Goal: Complete application form

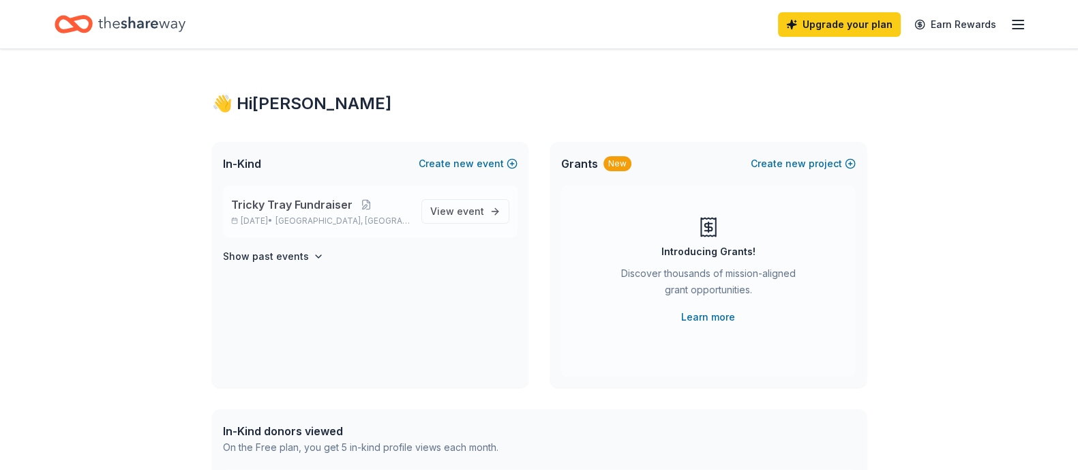
click at [312, 206] on span "Tricky Tray Fundraiser" at bounding box center [291, 204] width 121 height 16
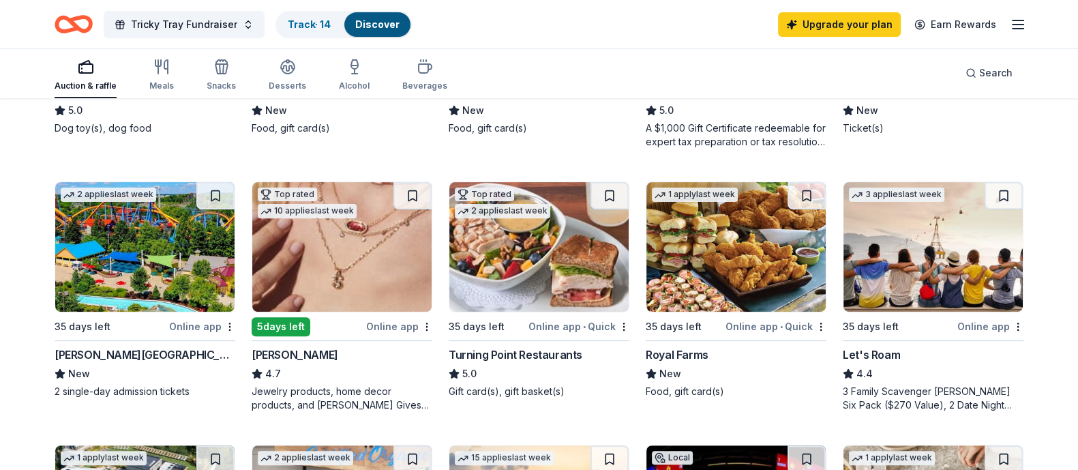
scroll to position [681, 0]
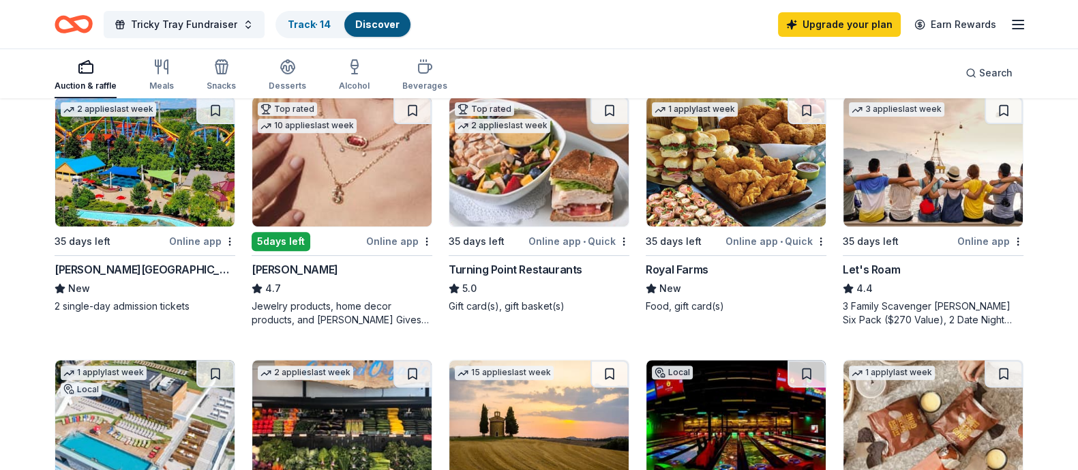
click at [207, 250] on div "Online app" at bounding box center [202, 241] width 66 height 17
click at [396, 250] on div "Online app" at bounding box center [399, 241] width 66 height 17
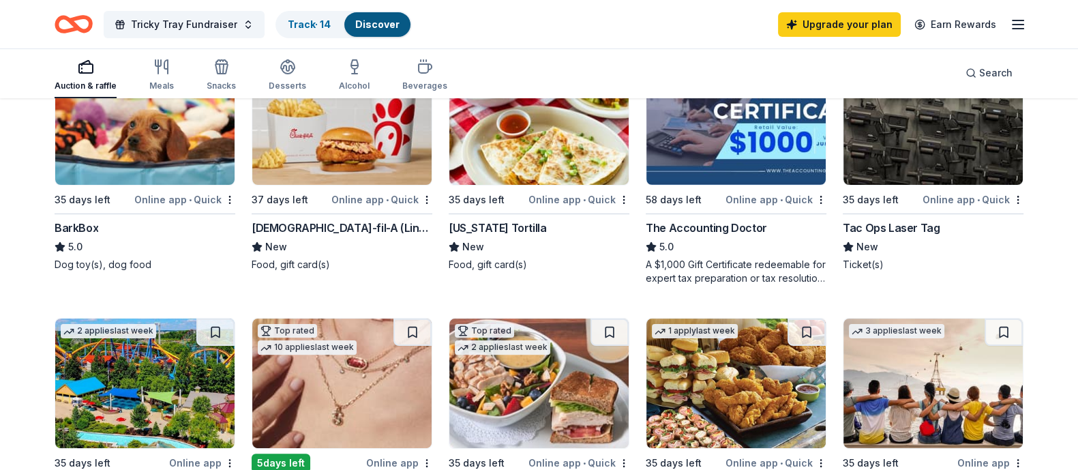
scroll to position [512, 0]
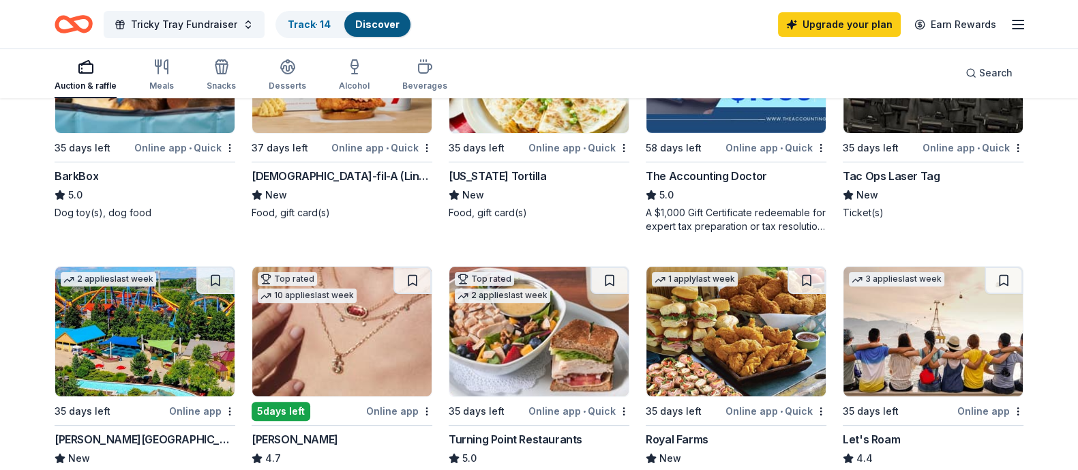
click at [764, 156] on div "Online app • Quick" at bounding box center [776, 147] width 101 height 17
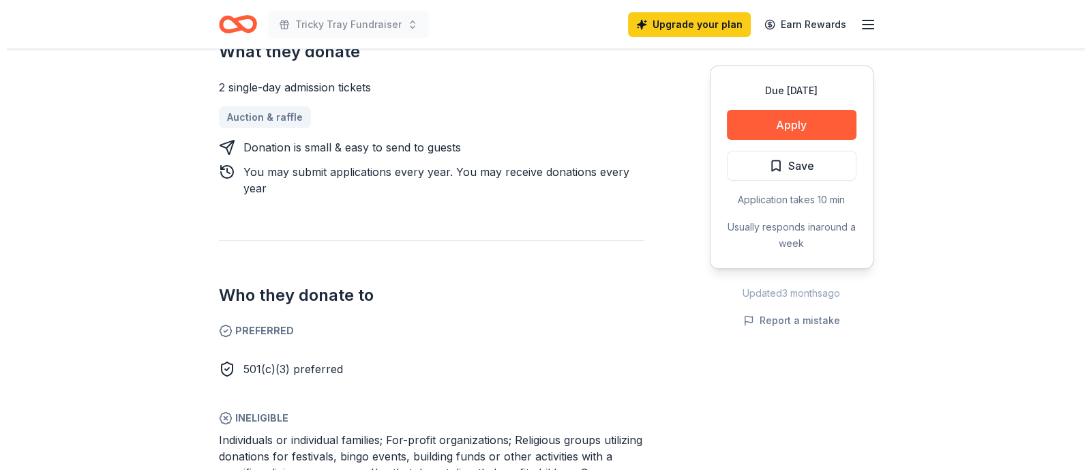
scroll to position [596, 0]
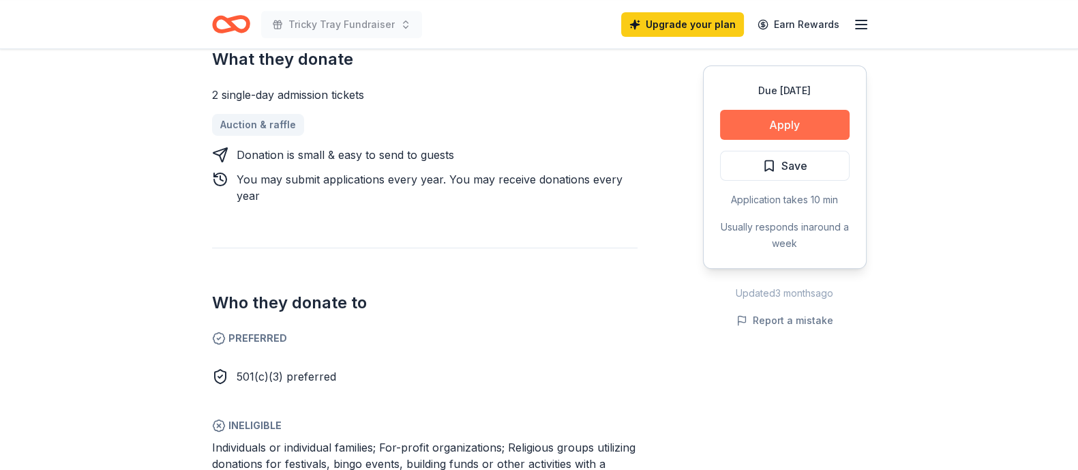
click at [787, 126] on button "Apply" at bounding box center [785, 125] width 130 height 30
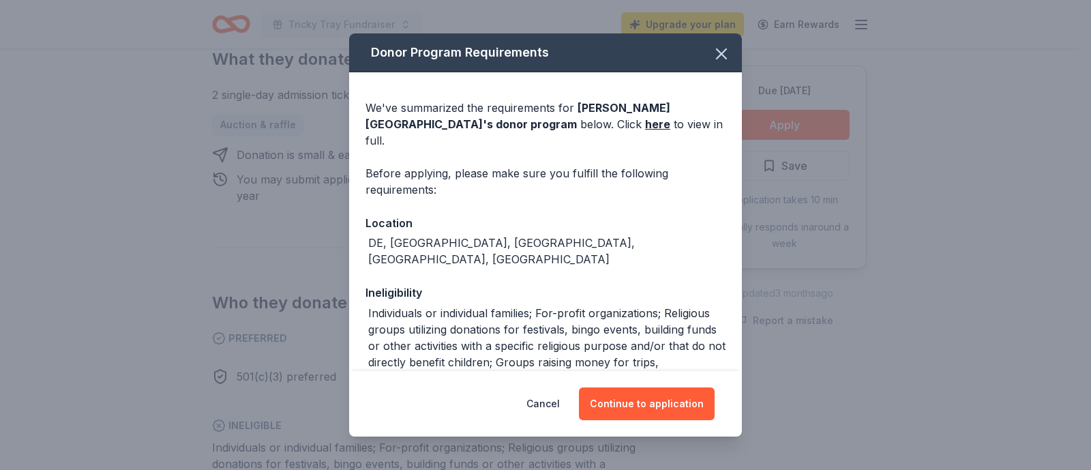
scroll to position [85, 0]
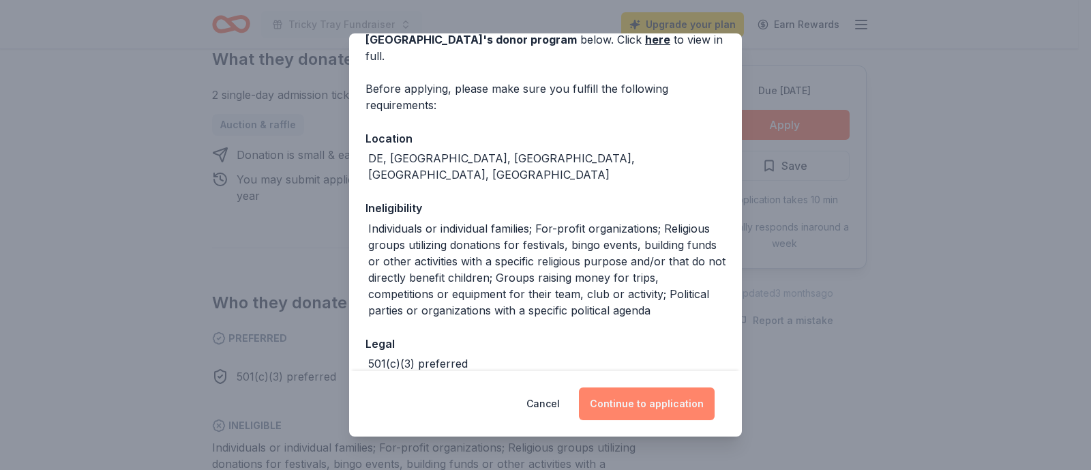
click at [630, 407] on button "Continue to application" at bounding box center [647, 403] width 136 height 33
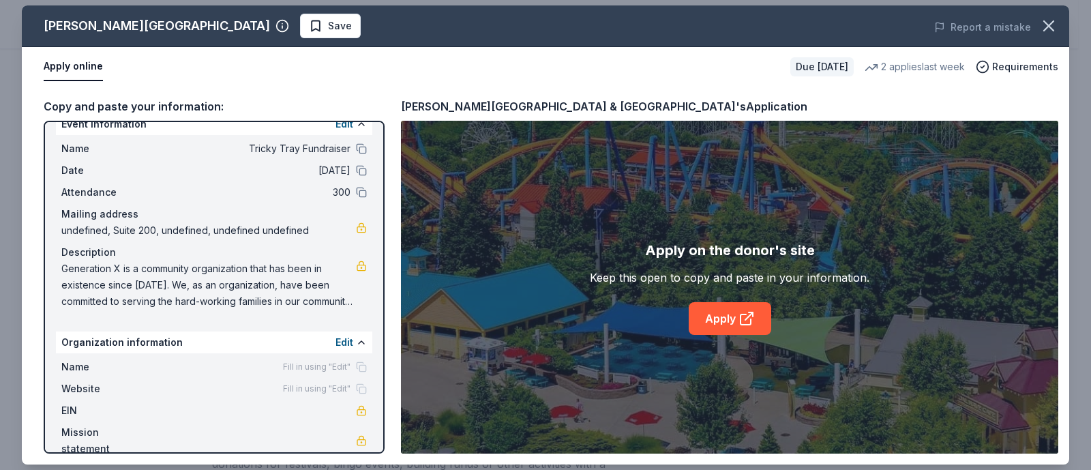
scroll to position [40, 0]
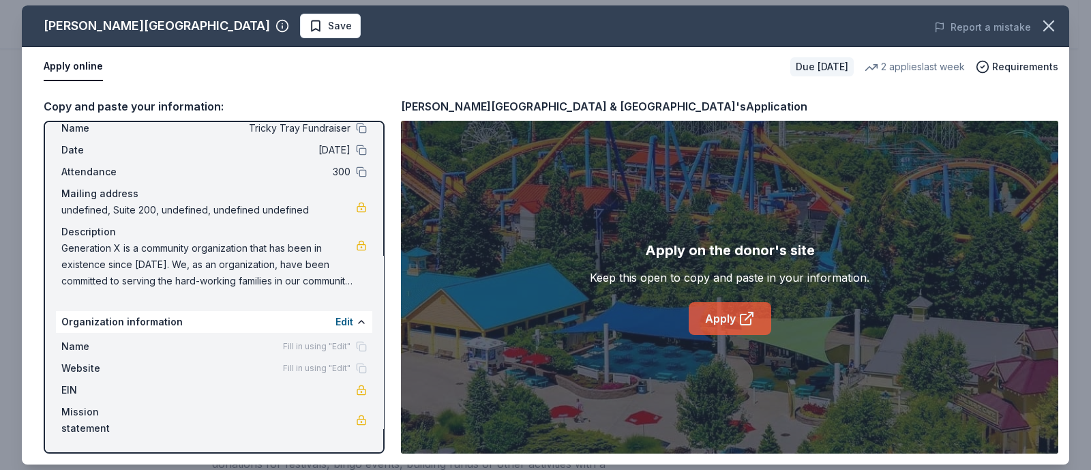
click at [714, 319] on link "Apply" at bounding box center [730, 318] width 83 height 33
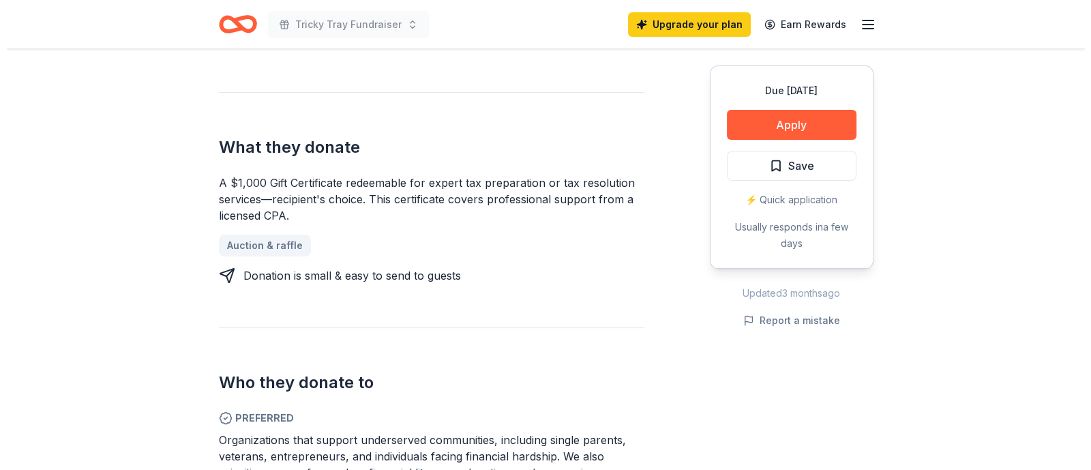
scroll to position [512, 0]
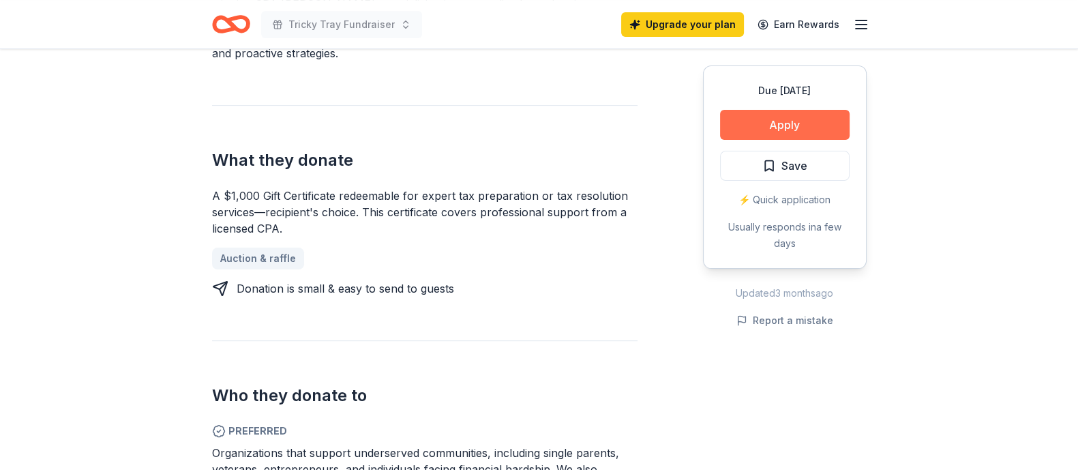
click at [754, 126] on button "Apply" at bounding box center [785, 125] width 130 height 30
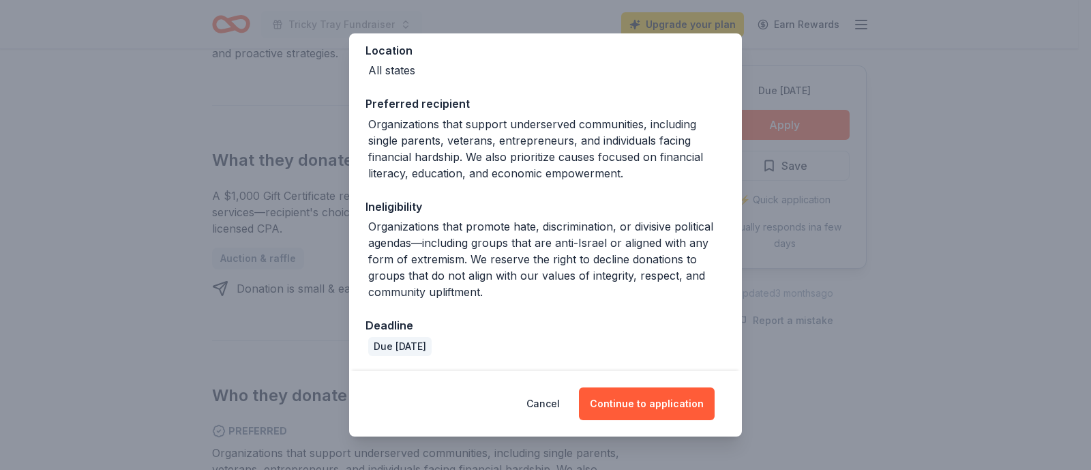
scroll to position [157, 0]
click at [616, 404] on button "Continue to application" at bounding box center [647, 403] width 136 height 33
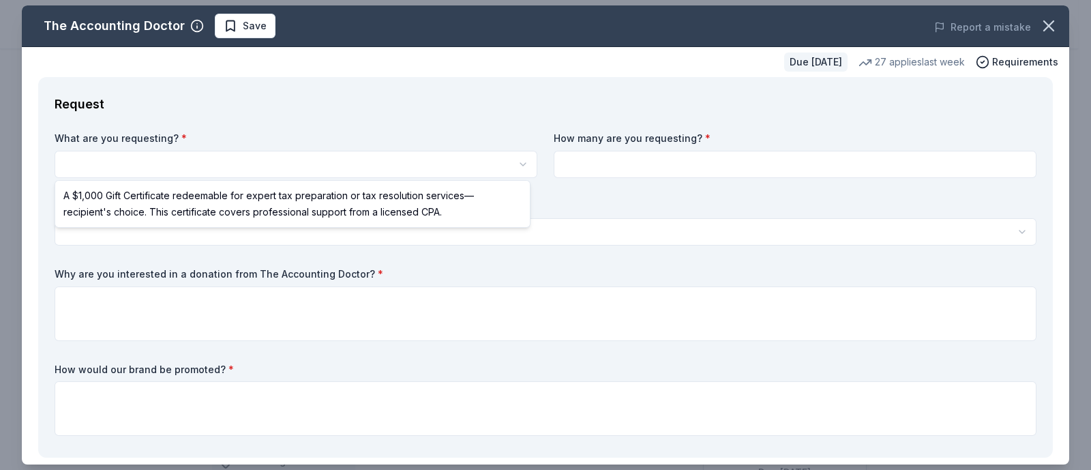
scroll to position [0, 0]
click at [463, 162] on html "Tricky Tray Fundraiser Save Apply Due in 58 days Share The Accounting Doctor 5.…" at bounding box center [545, 235] width 1091 height 470
click at [248, 162] on html "Tricky Tray Fundraiser Save Apply Due in 58 days Share The Accounting Doctor 5.…" at bounding box center [545, 235] width 1091 height 470
select select "A $1,000 Gift Certificate redeemable for expert tax preparation or tax resoluti…"
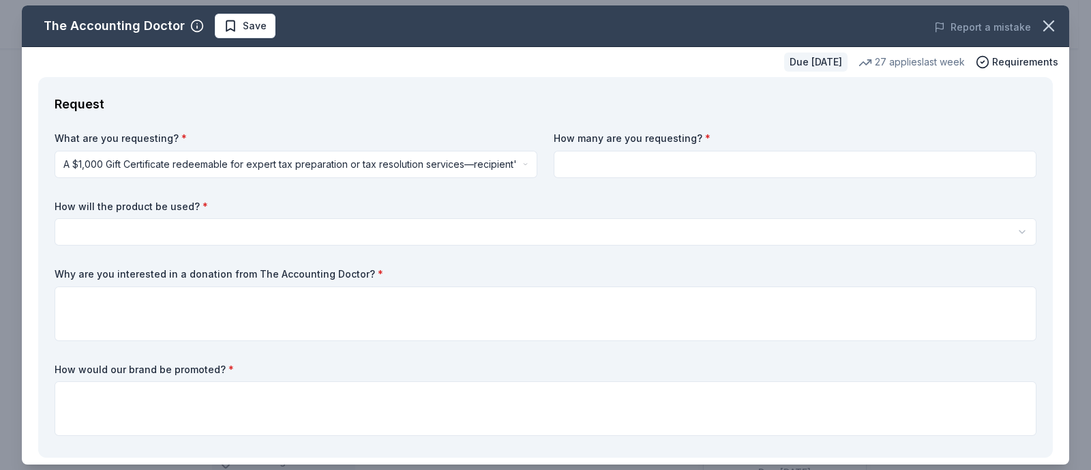
click at [673, 169] on input at bounding box center [795, 164] width 483 height 27
click at [655, 157] on input at bounding box center [795, 164] width 483 height 27
type input "1"
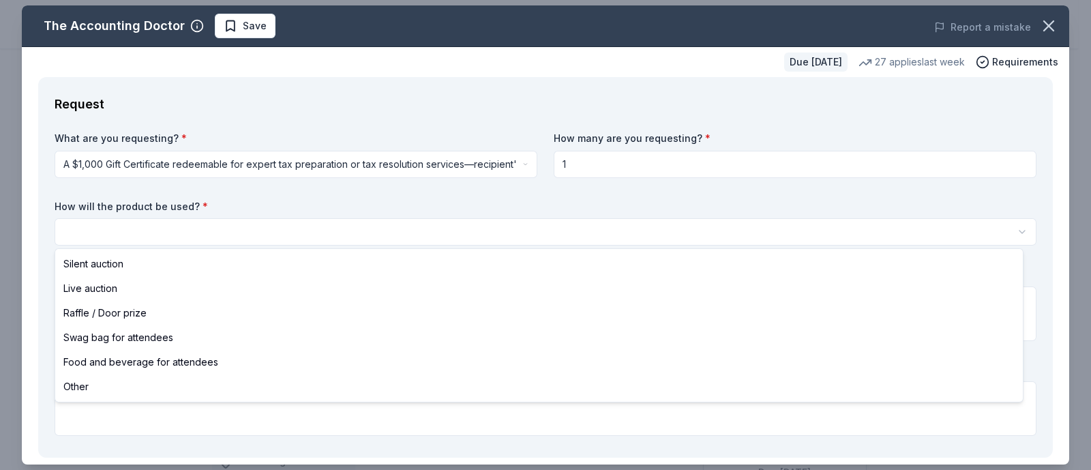
click at [379, 225] on html "Tricky Tray Fundraiser Save Apply Due in 58 days Share The Accounting Doctor 5.…" at bounding box center [545, 235] width 1091 height 470
select select "raffleDoorPrize"
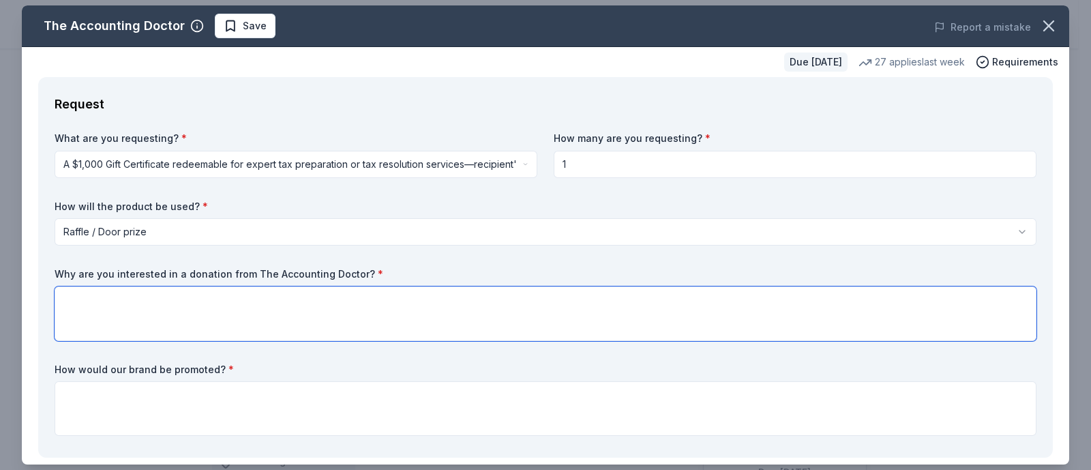
click at [372, 304] on textarea at bounding box center [546, 313] width 982 height 55
click at [72, 306] on textarea at bounding box center [546, 313] width 982 height 55
paste textarea "Generation X is a community organization that has been in existence since 2000.…"
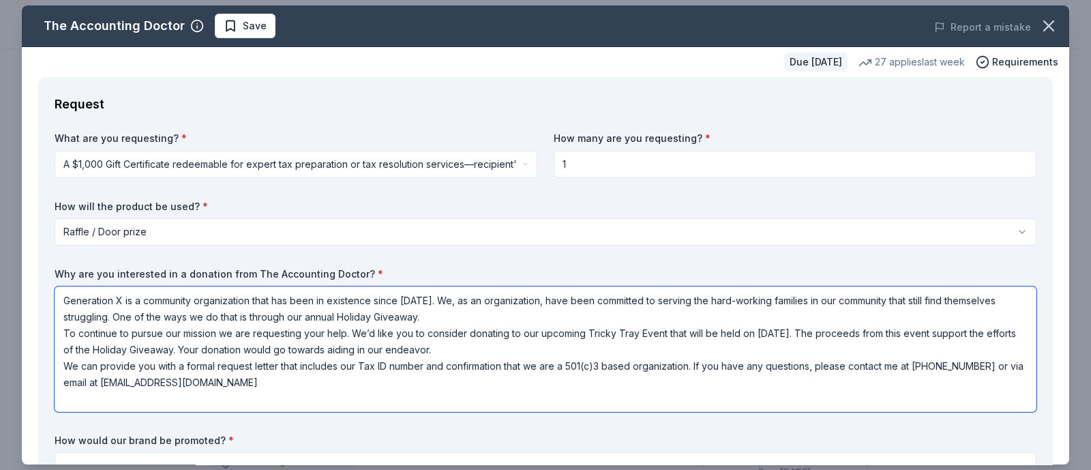
scroll to position [1, 0]
type textarea "Generation X is a community organization that has been in existence since 2000.…"
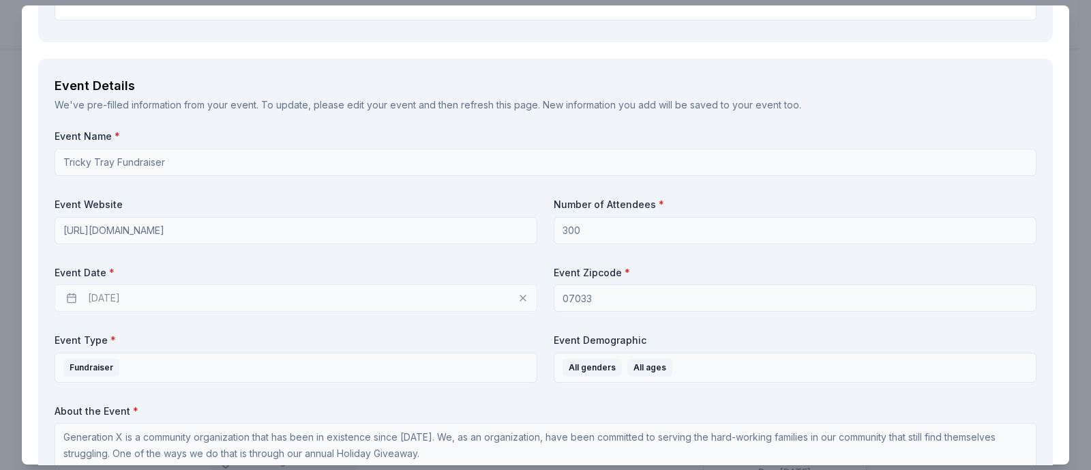
scroll to position [512, 0]
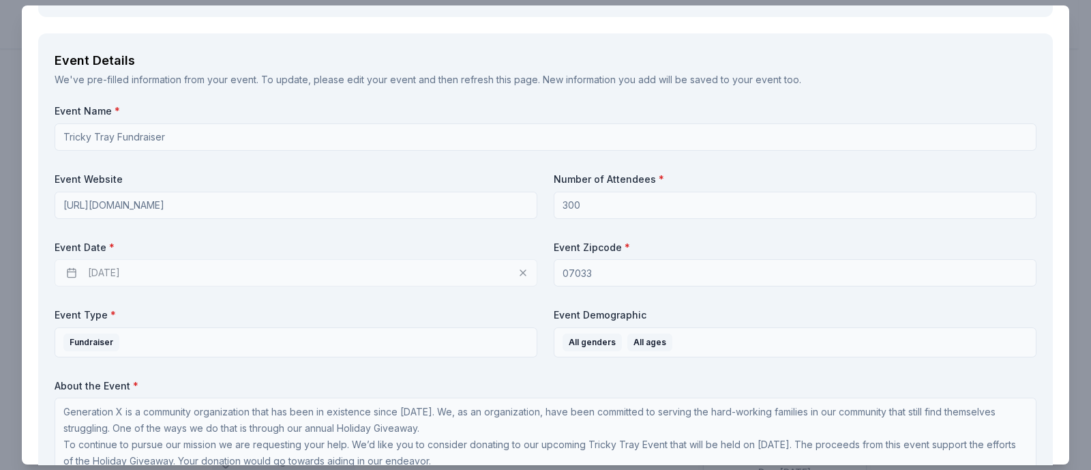
click at [99, 269] on div "11/14/2025" at bounding box center [296, 272] width 483 height 27
click at [104, 269] on div "11/14/2025" at bounding box center [296, 272] width 483 height 27
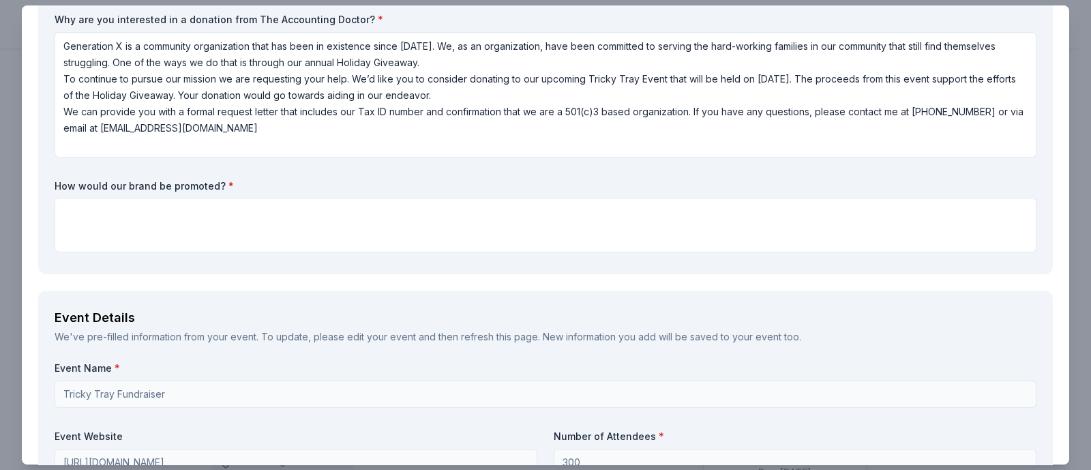
scroll to position [170, 0]
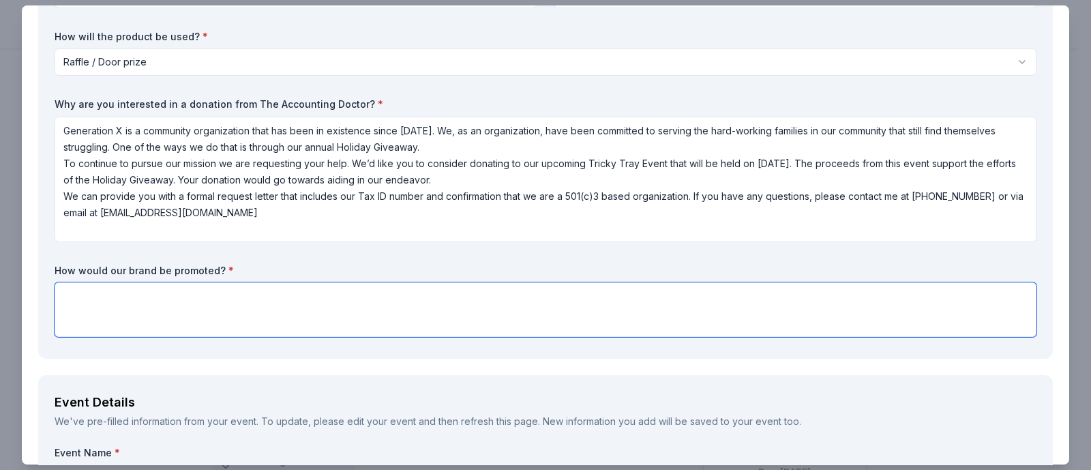
click at [217, 318] on textarea at bounding box center [546, 309] width 982 height 55
click at [64, 303] on textarea at bounding box center [546, 309] width 982 height 55
paste textarea "We will acknowledge all donors by featuring their names on our social media pla…"
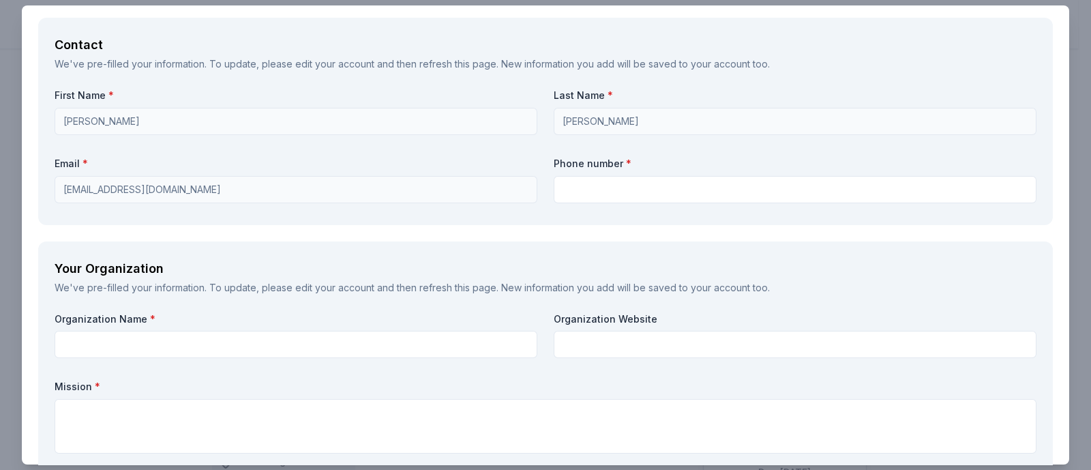
scroll to position [1023, 0]
type textarea "We will acknowledge all donors by featuring their names on our social media pla…"
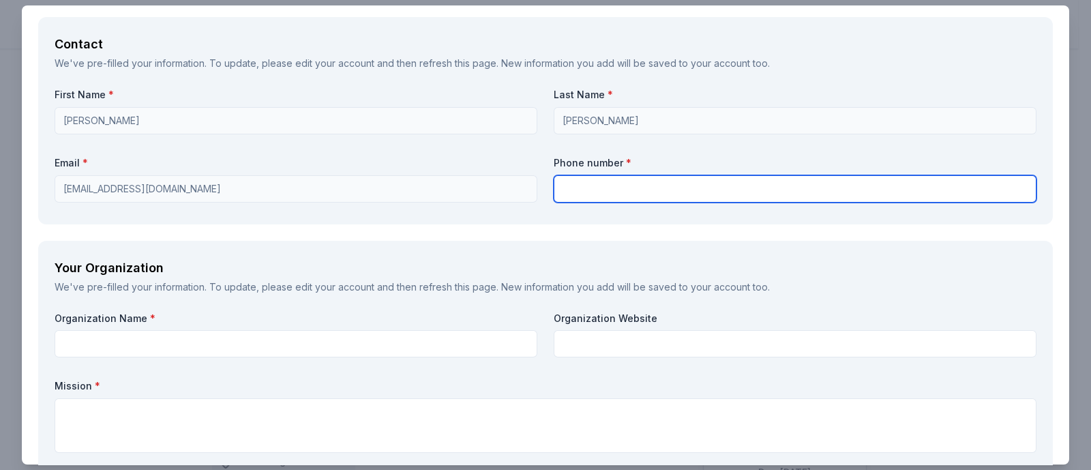
click at [619, 183] on input "text" at bounding box center [795, 188] width 483 height 27
type input "7323772024"
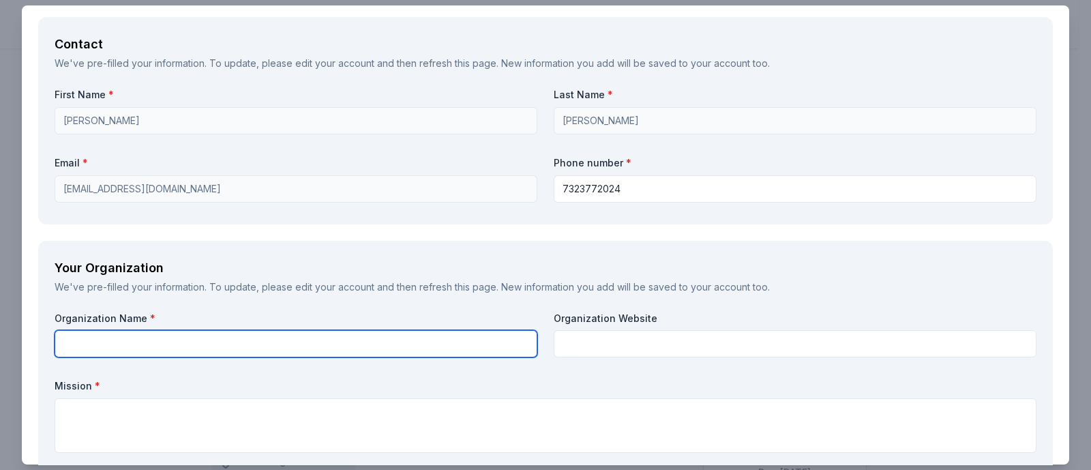
type input "26-3969745"
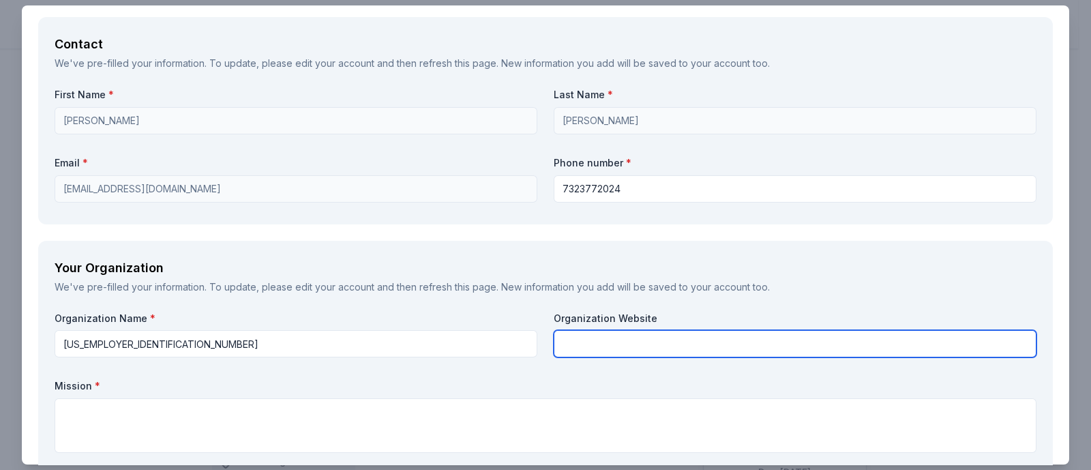
type input "26-3969745"
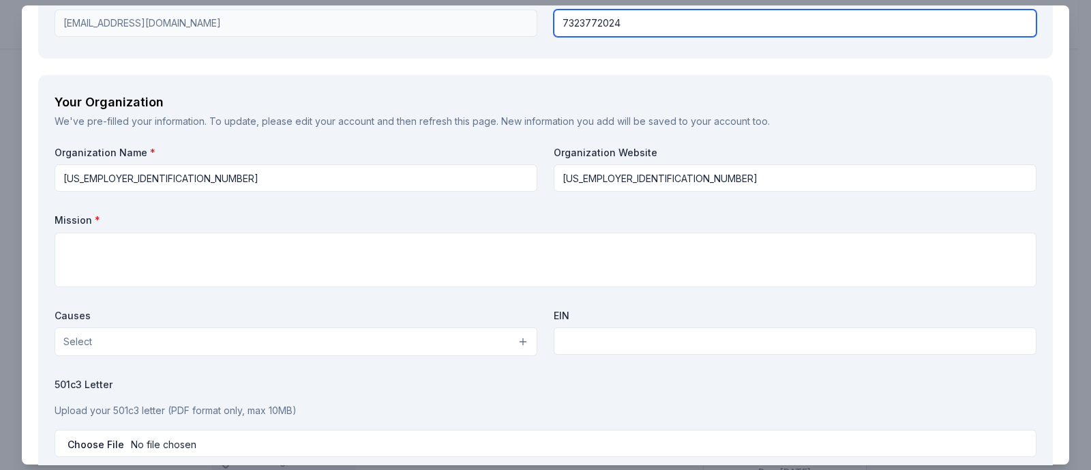
scroll to position [1193, 0]
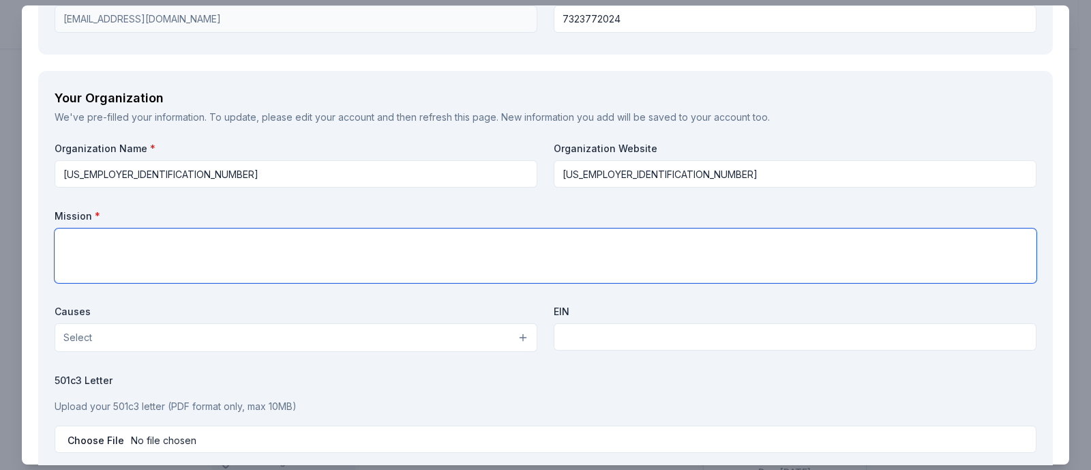
click at [359, 248] on textarea at bounding box center [546, 256] width 982 height 55
click at [61, 244] on textarea at bounding box center [546, 256] width 982 height 55
paste textarea "Generation X Community Association is committed to investing our time, talents …"
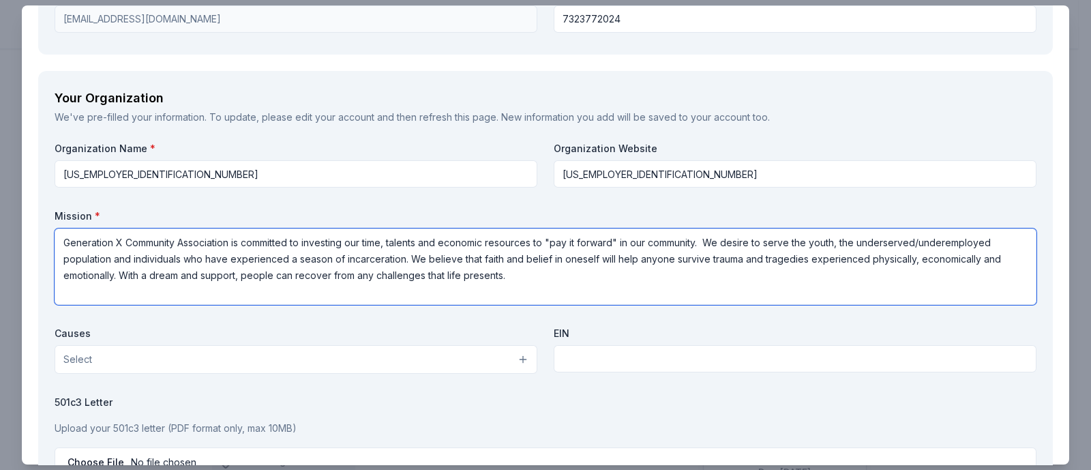
type textarea "Generation X Community Association is committed to investing our time, talents …"
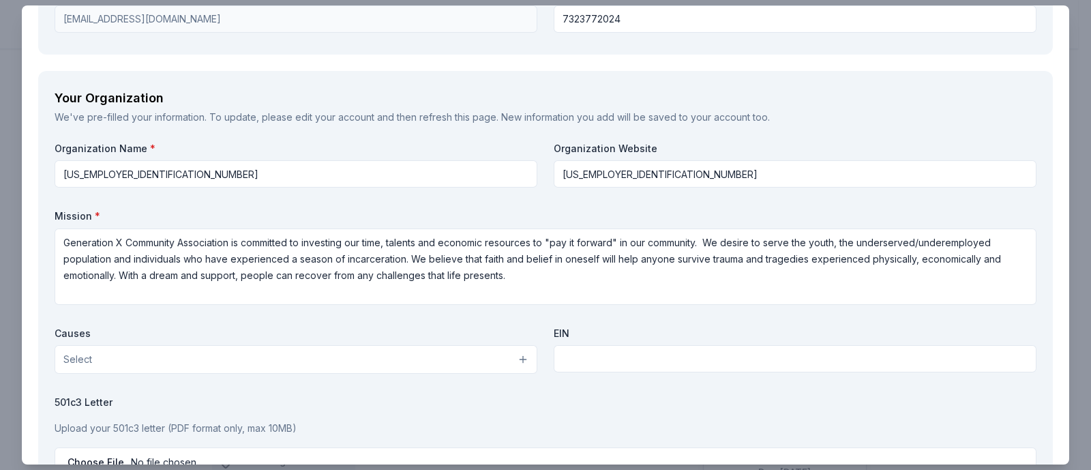
click at [509, 359] on button "Select" at bounding box center [296, 359] width 483 height 29
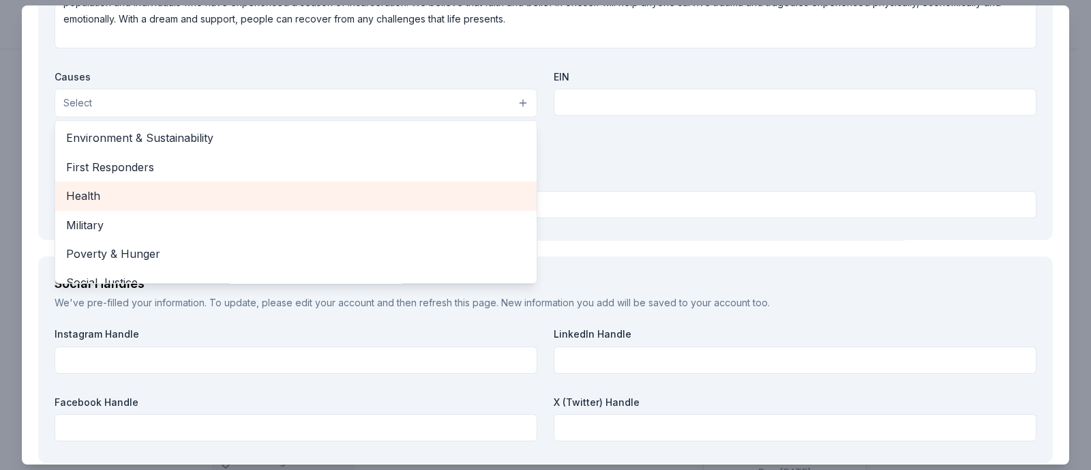
scroll to position [170, 0]
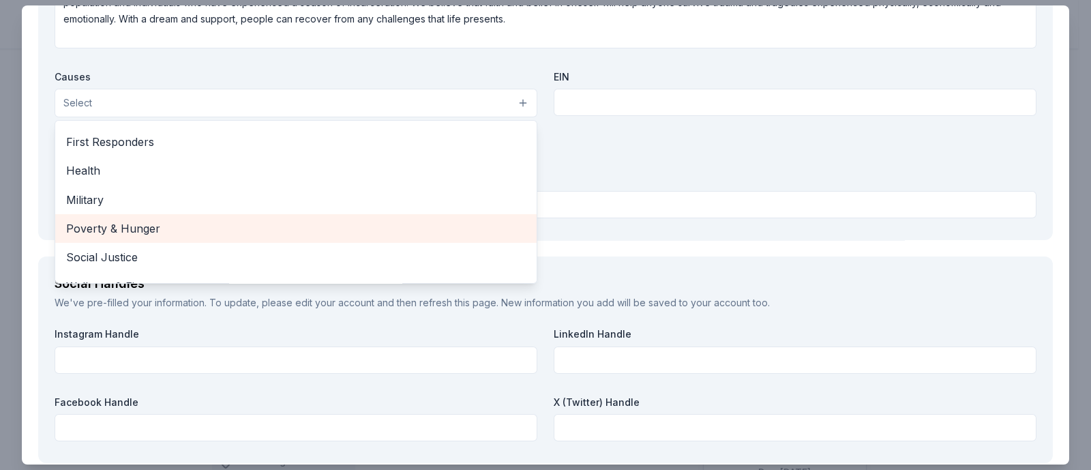
click at [269, 237] on div "Poverty & Hunger" at bounding box center [296, 228] width 482 height 29
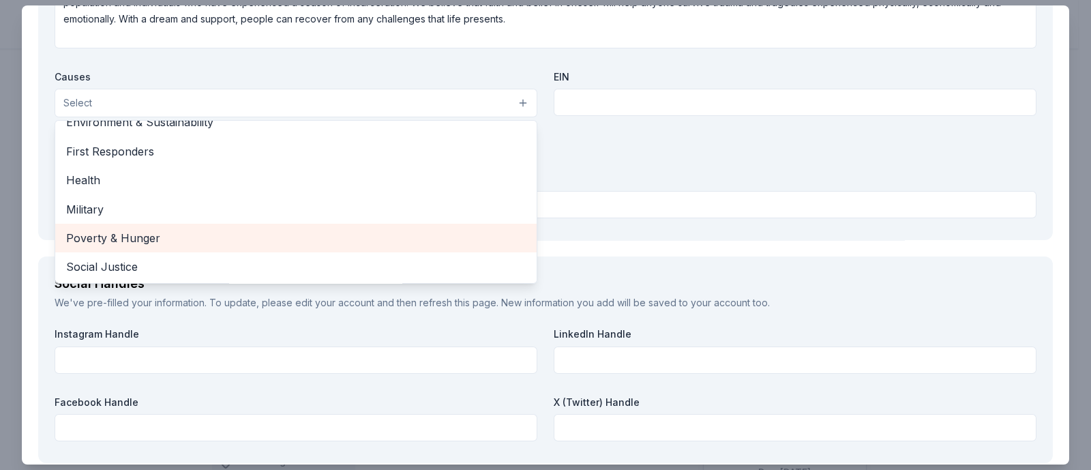
click at [269, 258] on span "Social Justice" at bounding box center [296, 267] width 460 height 18
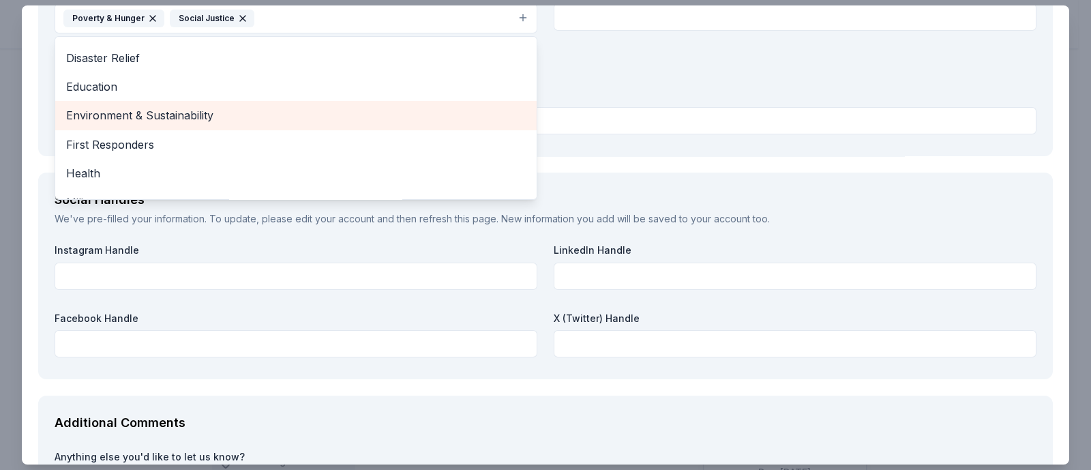
scroll to position [46, 0]
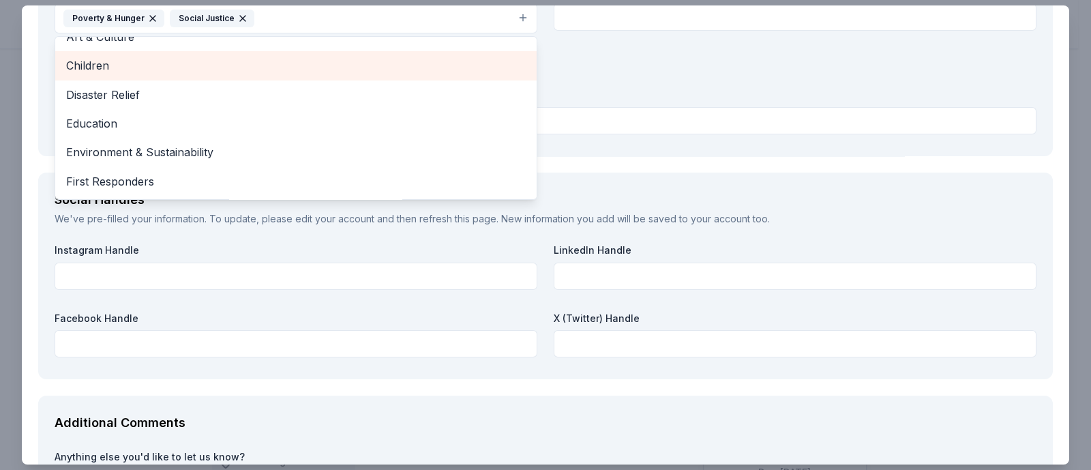
click at [229, 64] on span "Children" at bounding box center [296, 66] width 460 height 18
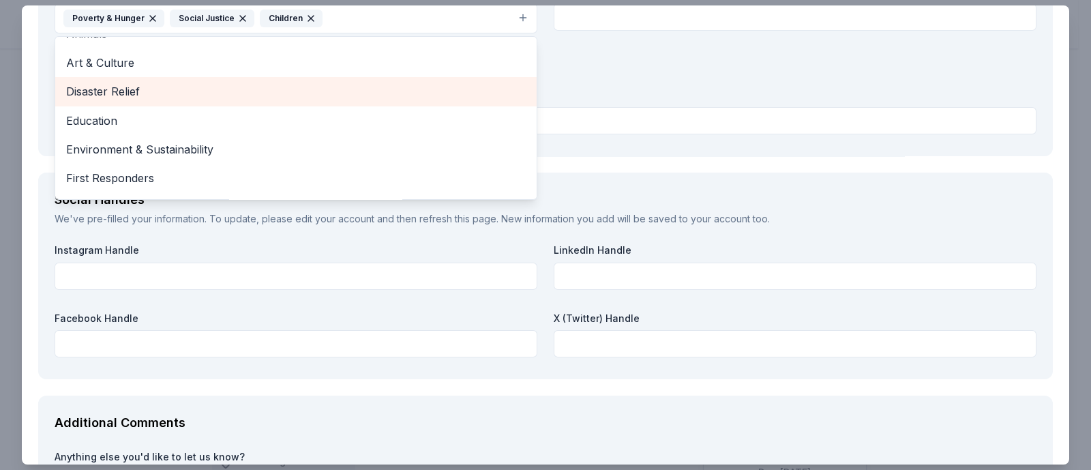
scroll to position [0, 0]
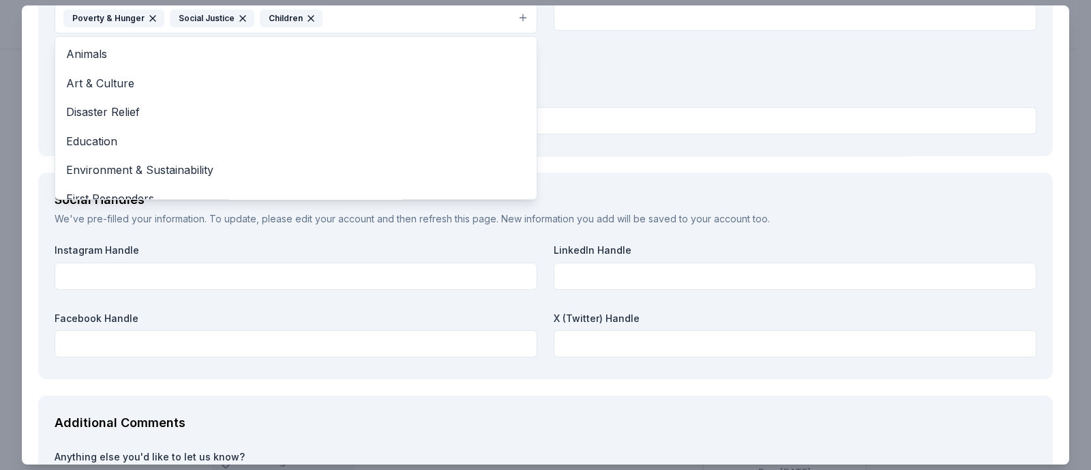
drag, startPoint x: 687, startPoint y: 90, endPoint x: 676, endPoint y: 90, distance: 10.9
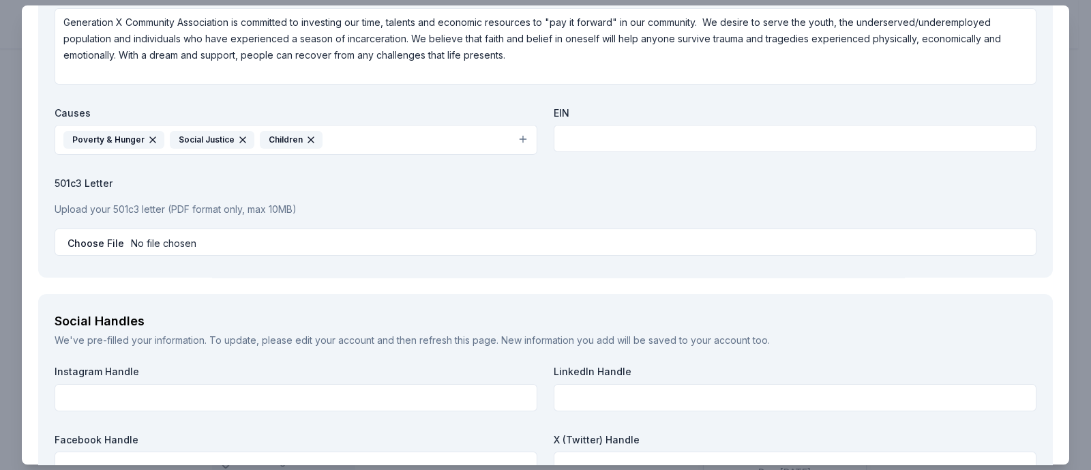
scroll to position [1361, 0]
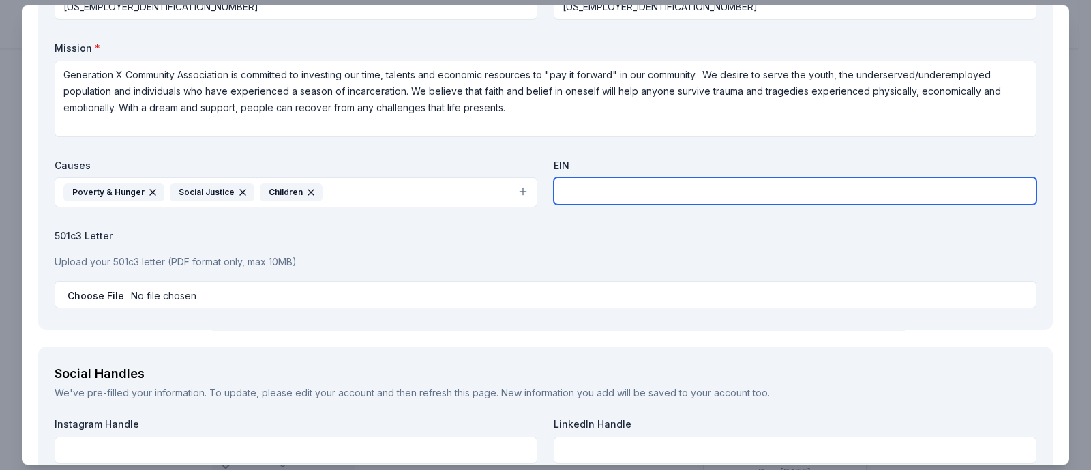
click at [606, 190] on input "text" at bounding box center [795, 190] width 483 height 27
click at [562, 189] on input "text" at bounding box center [795, 190] width 483 height 27
paste input "26-3969745"
type input "26-3969745"
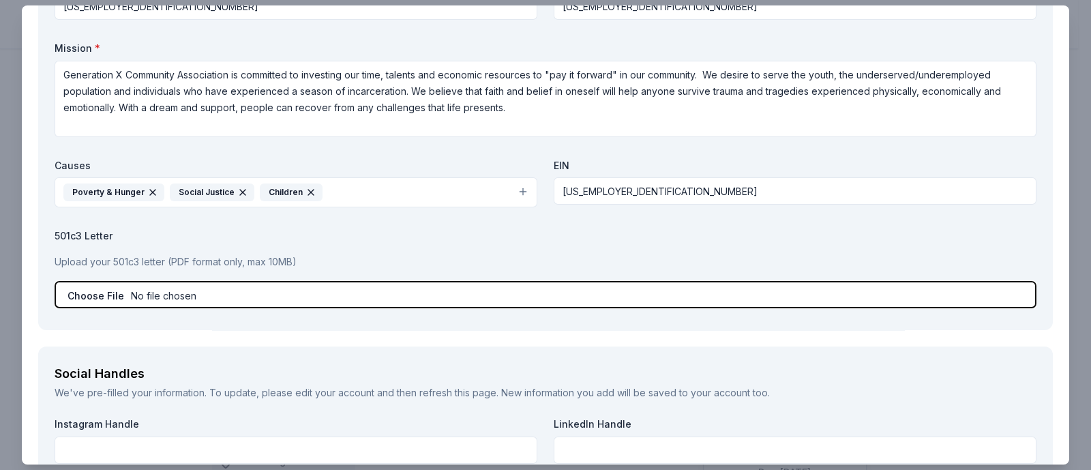
click at [366, 291] on input "file" at bounding box center [546, 294] width 982 height 27
click at [338, 289] on input "file" at bounding box center [546, 294] width 982 height 27
type input "C:\fakepath\Generation X Community Commitment Form25.pdf"
click at [370, 295] on input "file" at bounding box center [546, 294] width 982 height 27
click at [280, 291] on input "file" at bounding box center [546, 294] width 982 height 27
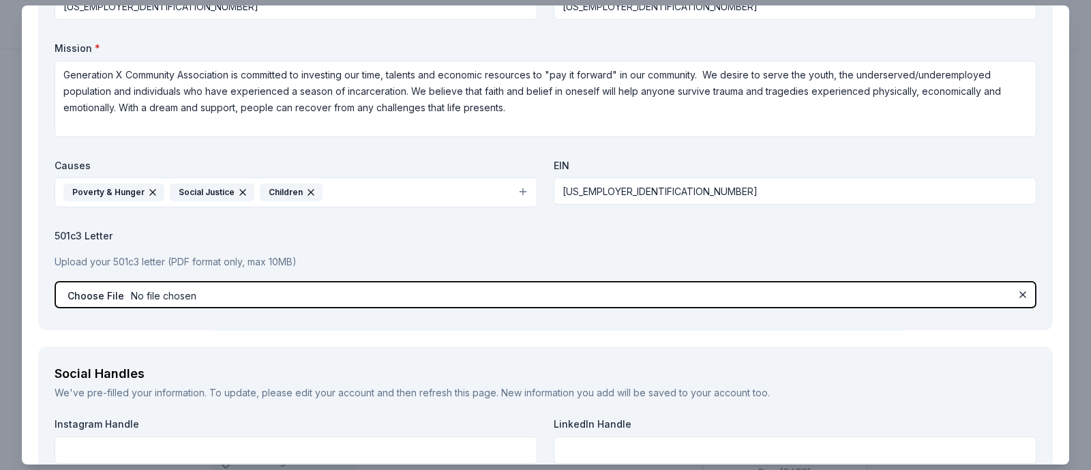
type input "C:\fakepath\Gen X ST 5 Form.pdf"
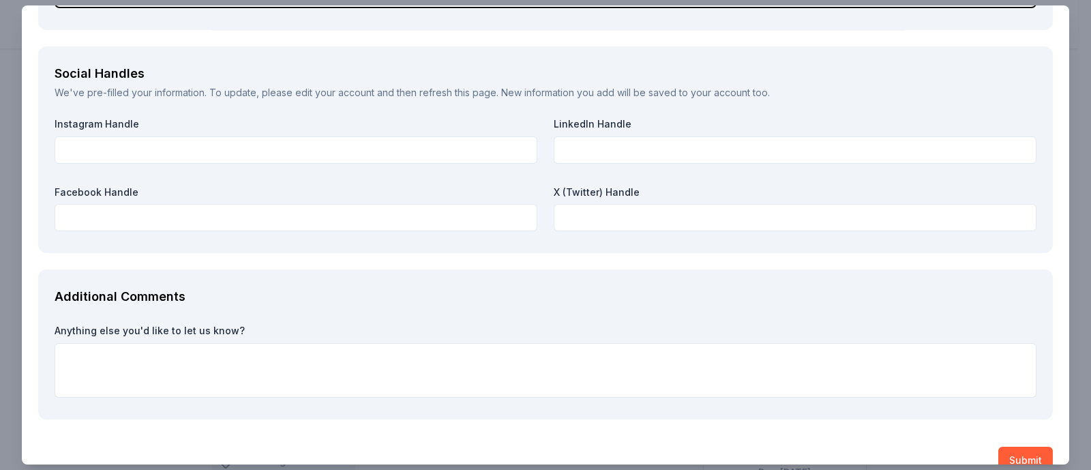
scroll to position [1685, 0]
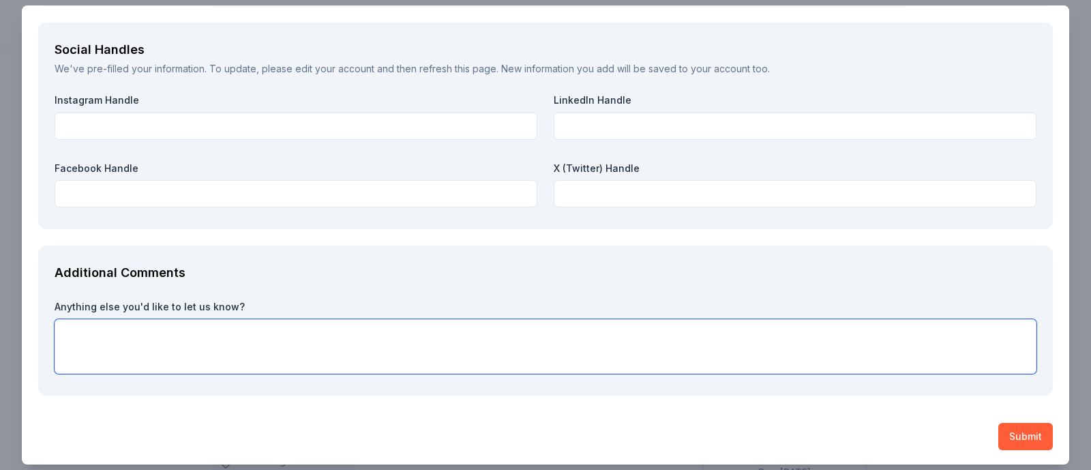
click at [512, 352] on textarea at bounding box center [546, 346] width 982 height 55
click at [74, 329] on textarea at bounding box center [546, 346] width 982 height 55
paste textarea "The Tricky Tray is an annual fundraising event that we organize to support 100 …"
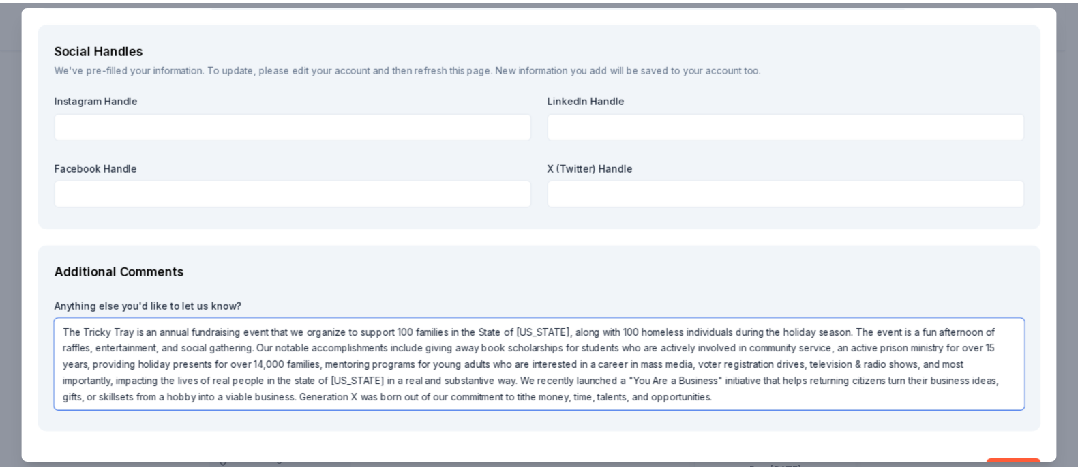
scroll to position [1723, 0]
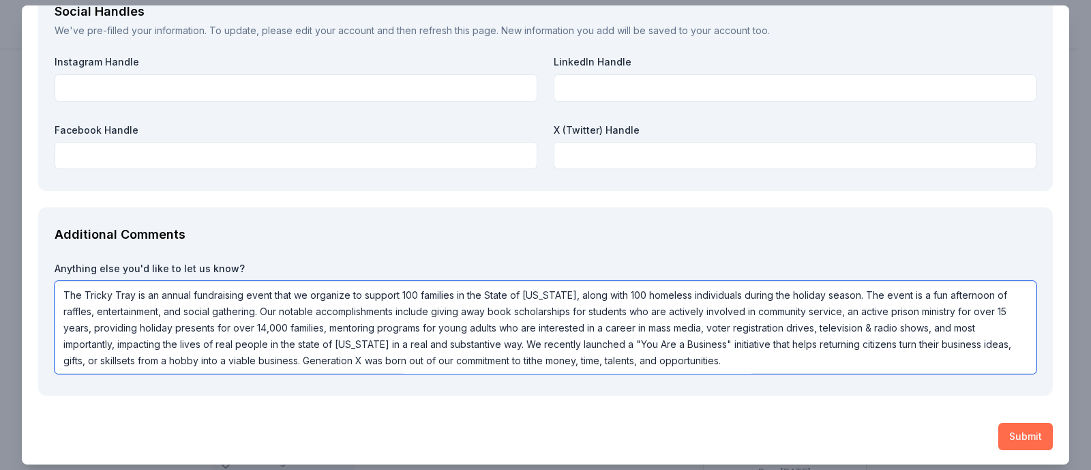
type textarea "The Tricky Tray is an annual fundraising event that we organize to support 100 …"
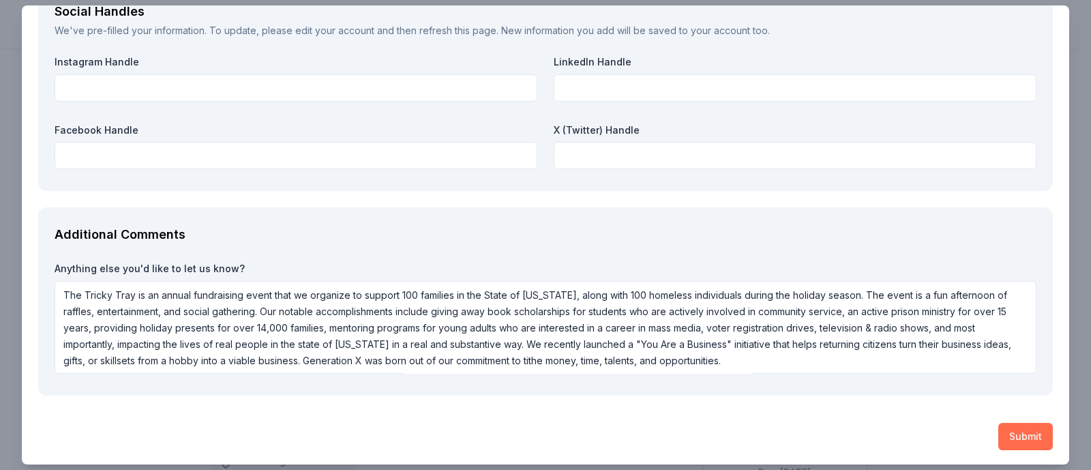
click at [1017, 437] on button "Submit" at bounding box center [1026, 436] width 55 height 27
